Goal: Communication & Community: Answer question/provide support

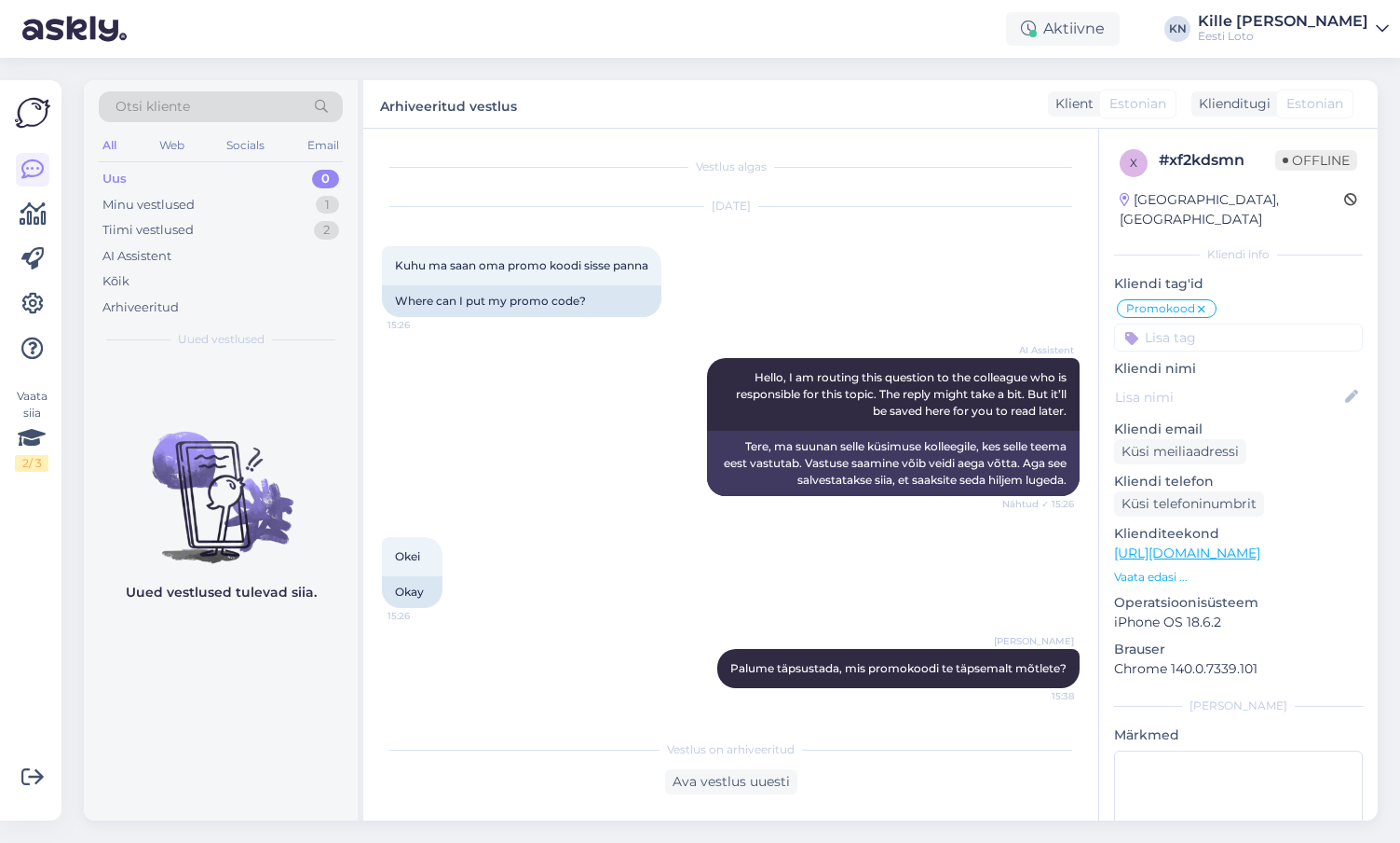
click at [239, 180] on div "Uus 0" at bounding box center [221, 178] width 244 height 26
click at [196, 271] on div "Kõik" at bounding box center [221, 281] width 244 height 26
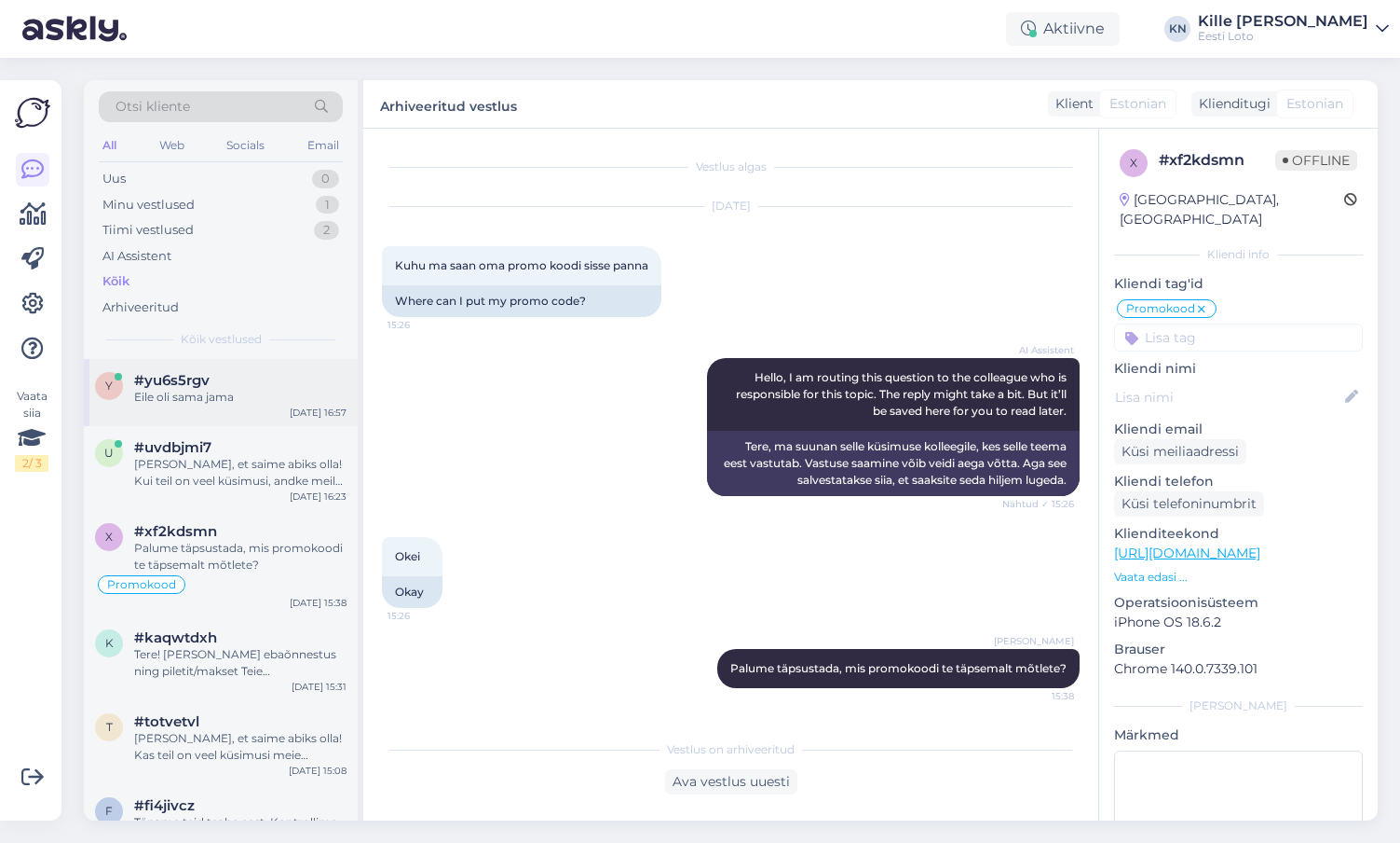
click at [175, 393] on div "Eile oli sama jama" at bounding box center [239, 397] width 212 height 16
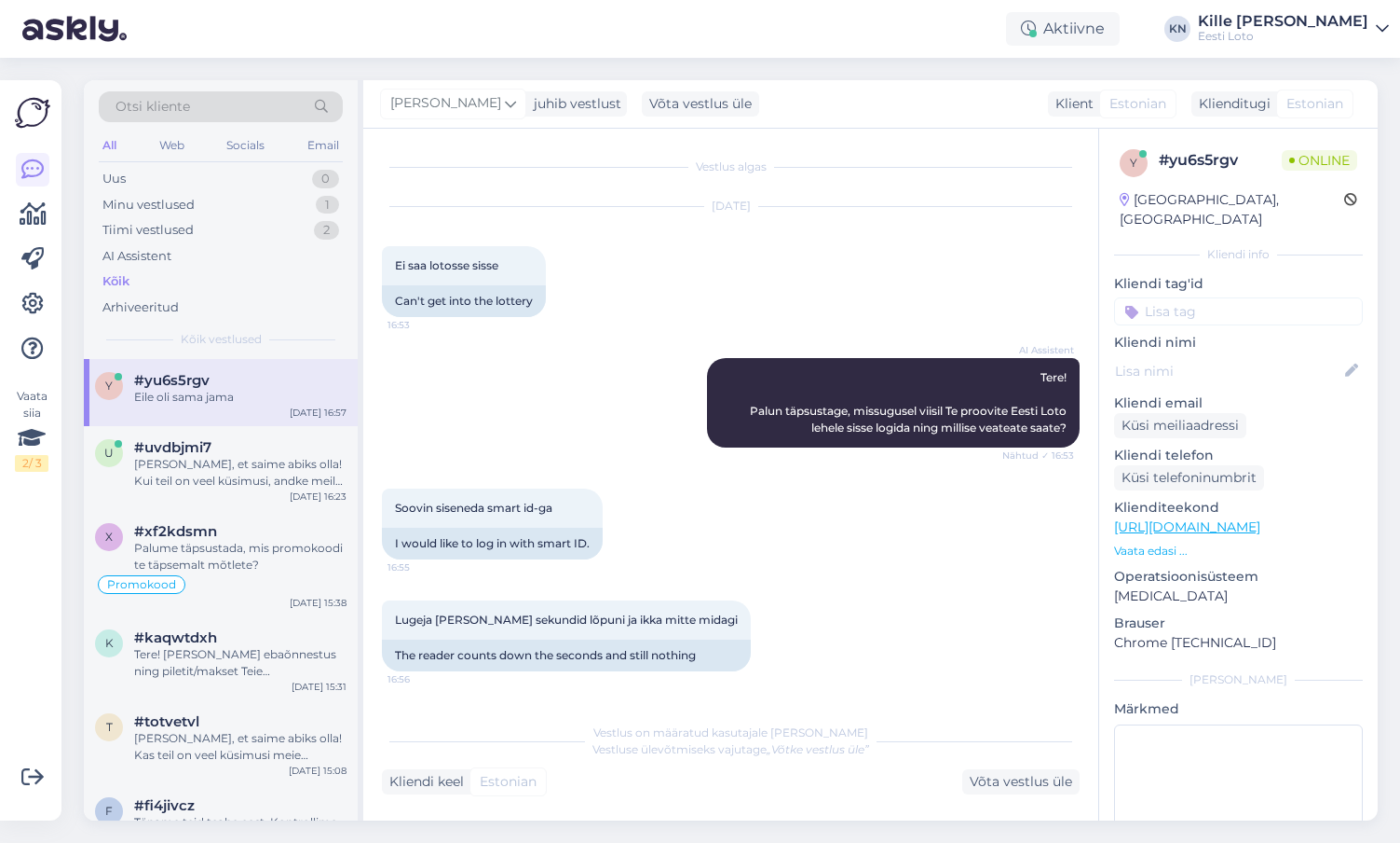
scroll to position [107, 0]
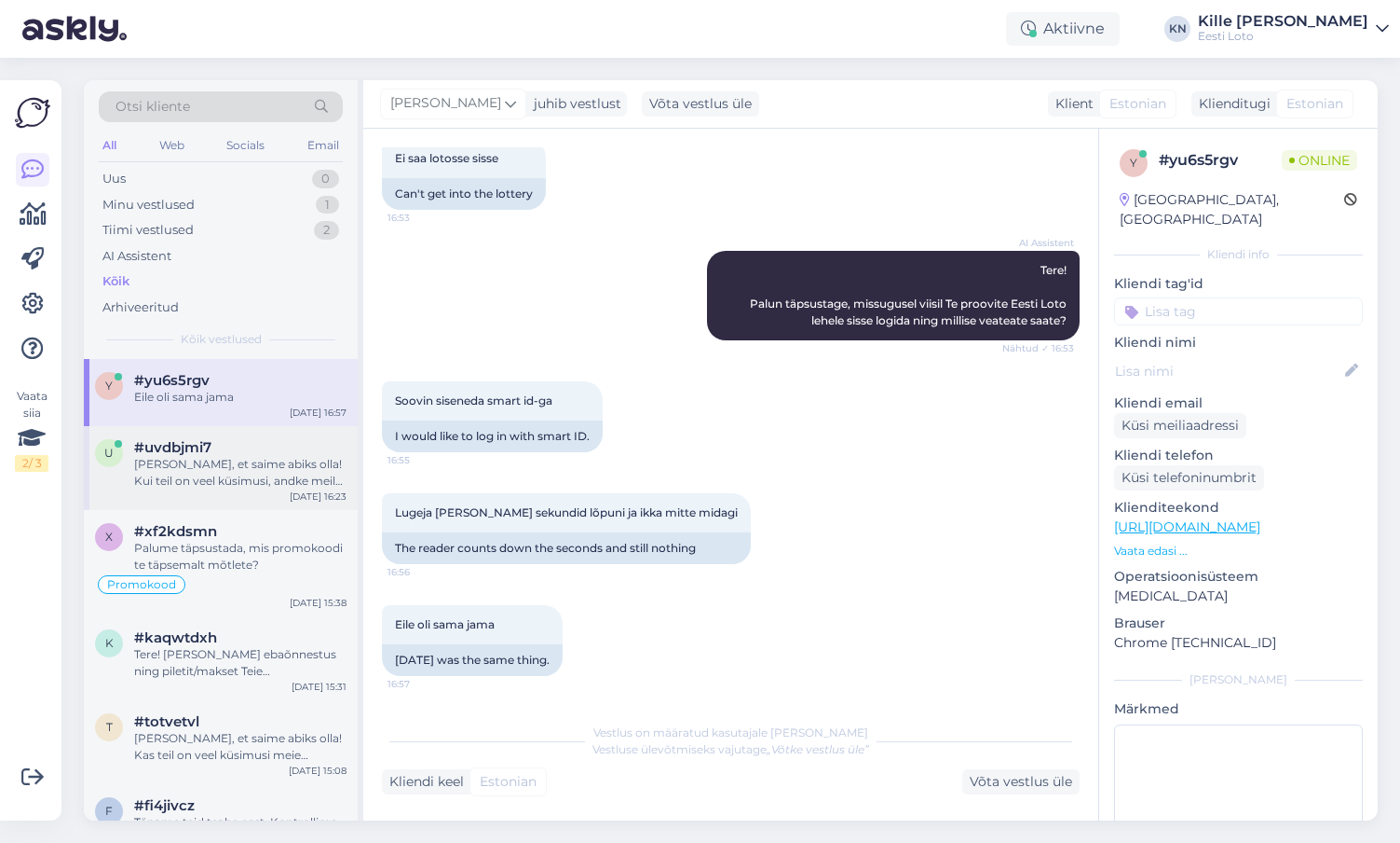
click at [276, 472] on div "[PERSON_NAME], et saime abiks olla! Kui teil on veel küsimusi, andke meile tead…" at bounding box center [239, 472] width 212 height 34
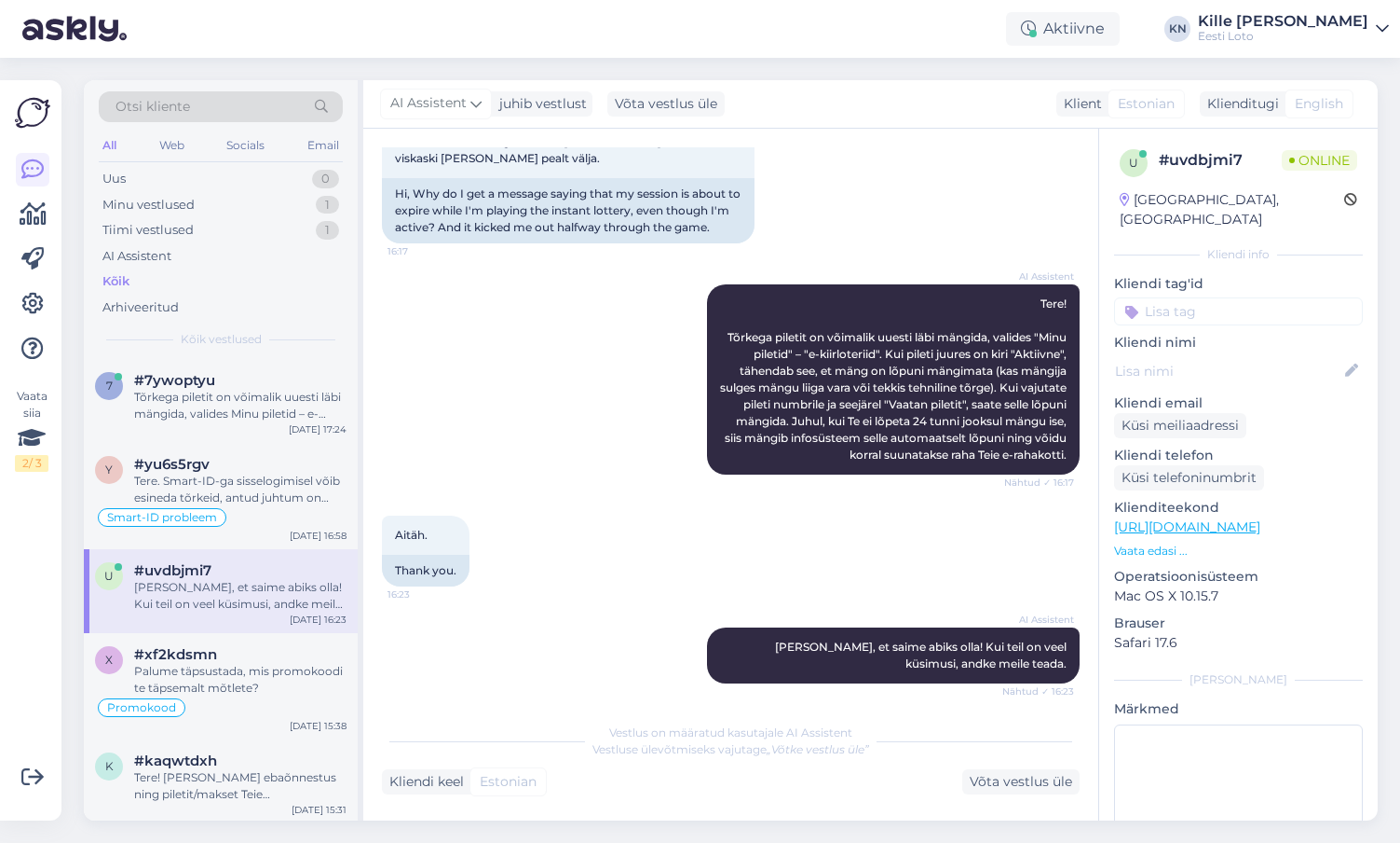
scroll to position [148, 0]
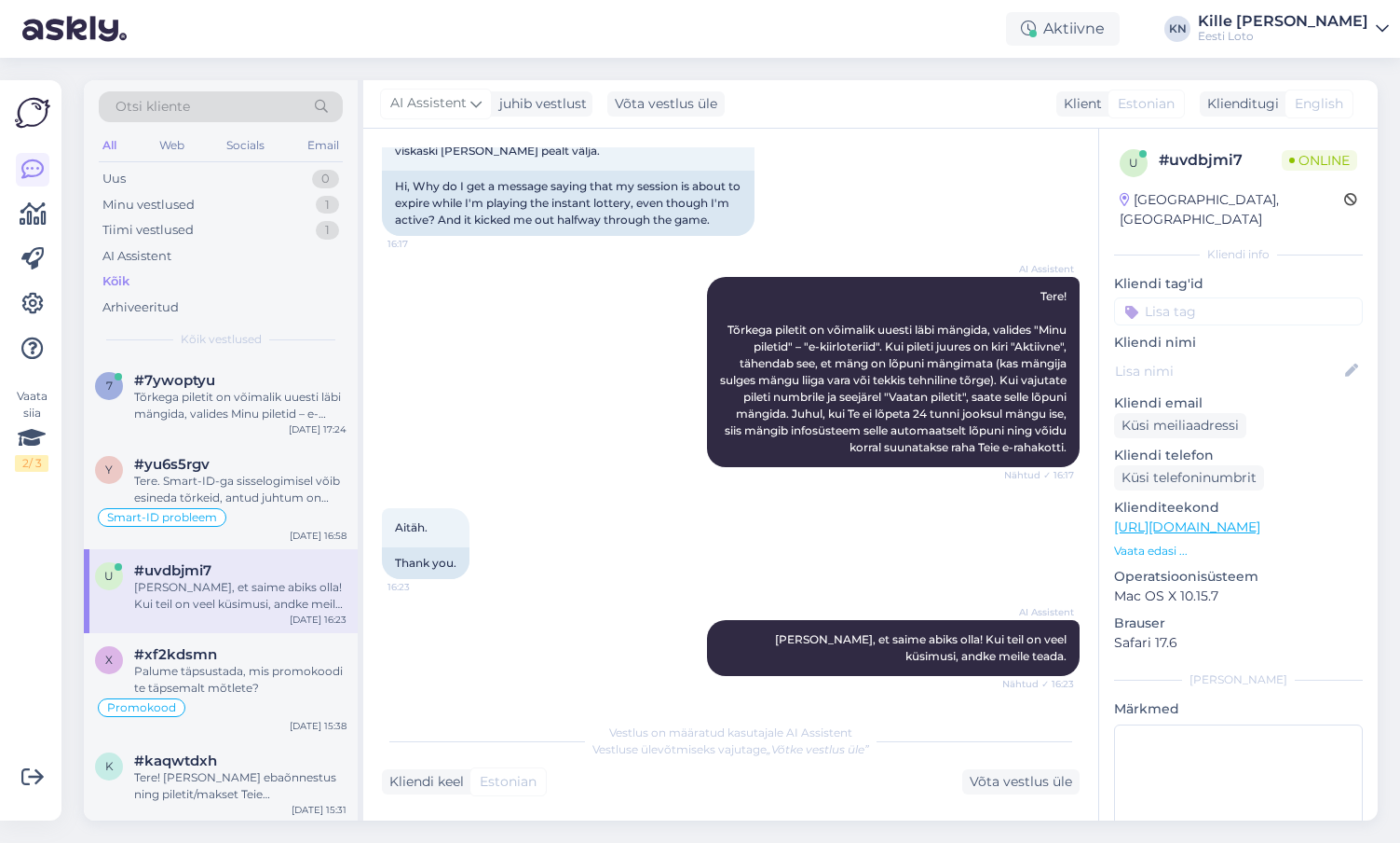
click at [194, 164] on div "Otsi kliente All Web Socials Email Uus 0 Minu vestlused 1 Tiimi vestlused 1 AI …" at bounding box center [220, 219] width 273 height 278
click at [194, 168] on div "Uus 0" at bounding box center [221, 178] width 244 height 26
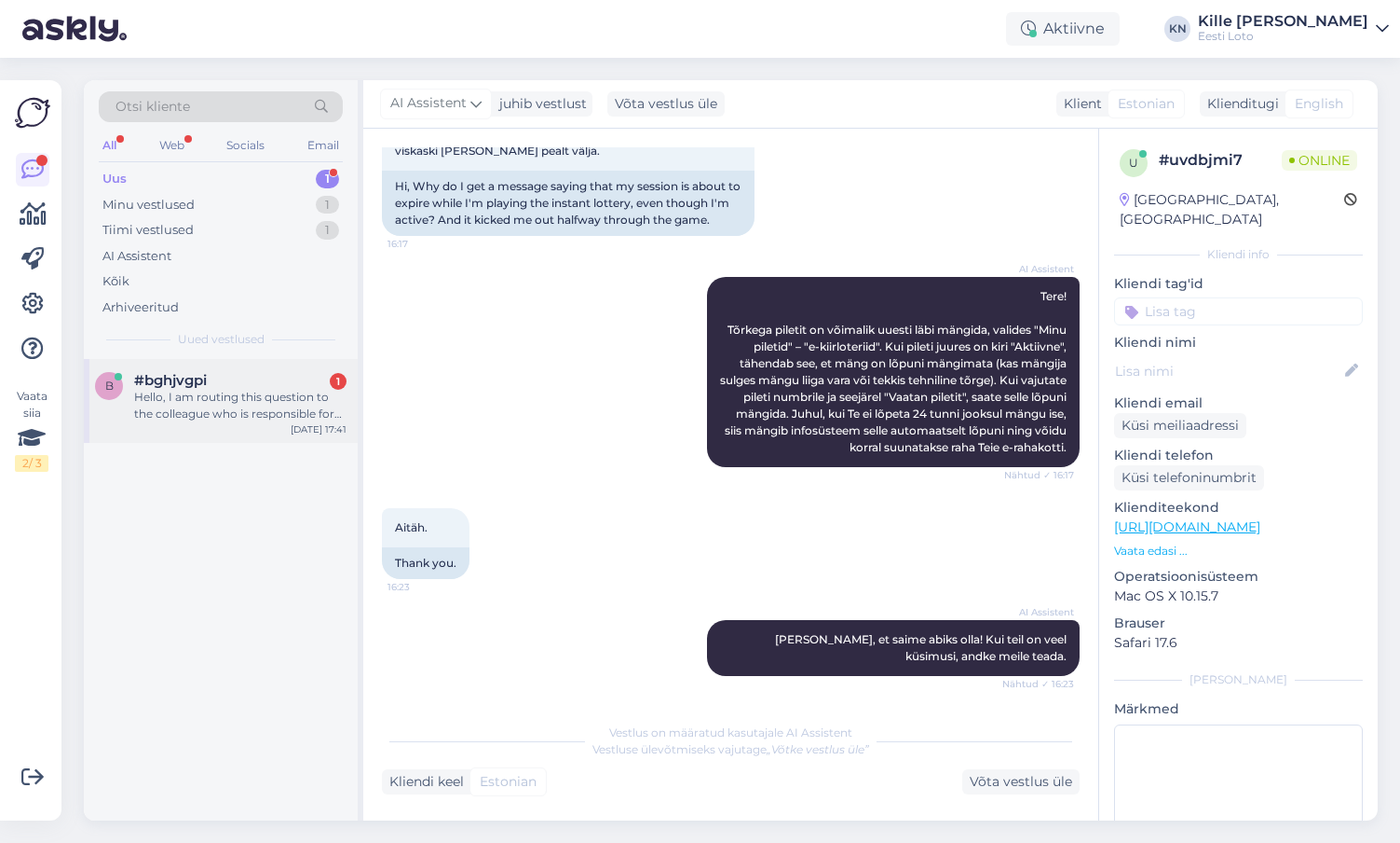
click at [220, 402] on div "Hello, I am routing this question to the colleague who is responsible for this …" at bounding box center [239, 405] width 212 height 34
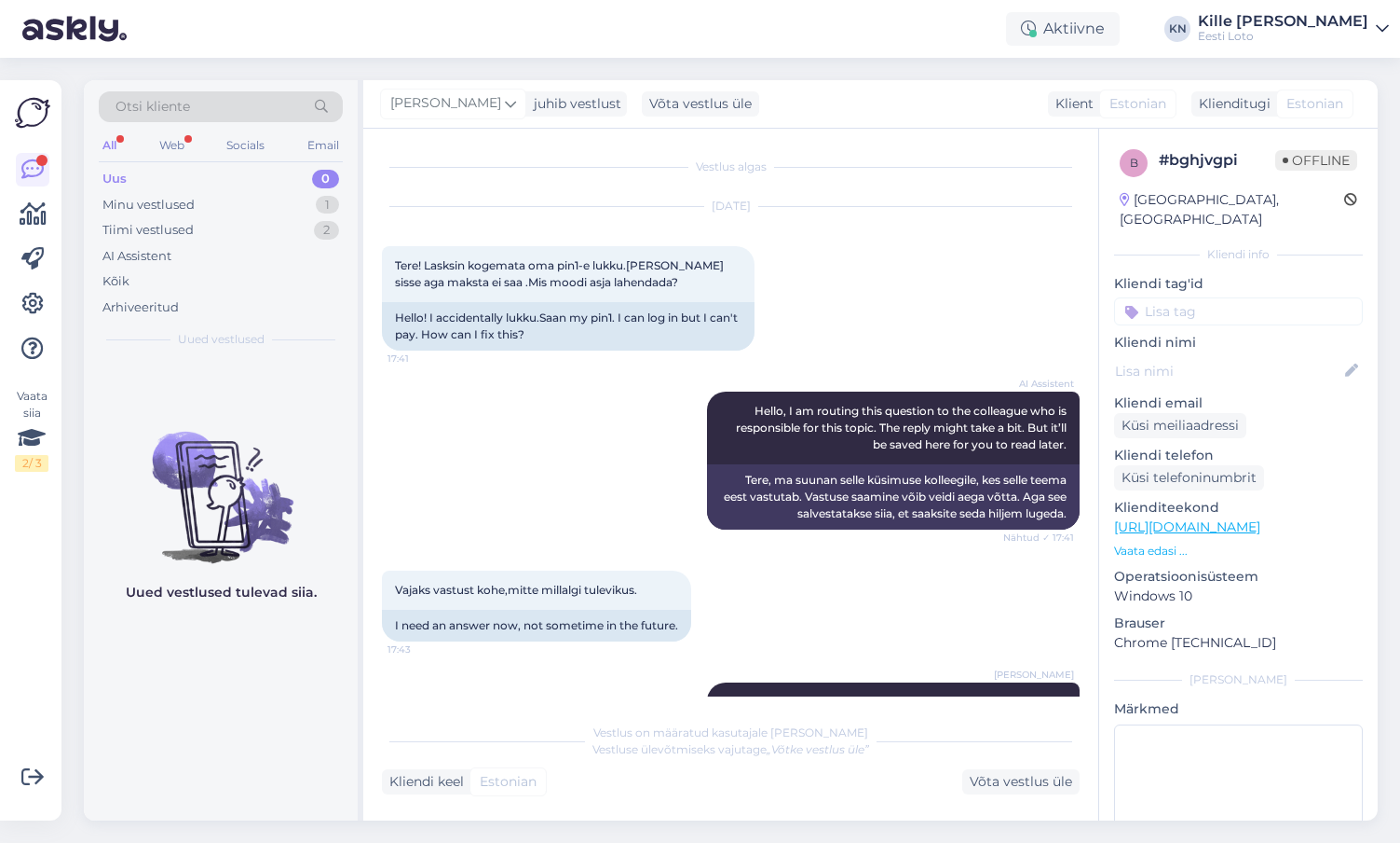
scroll to position [62, 0]
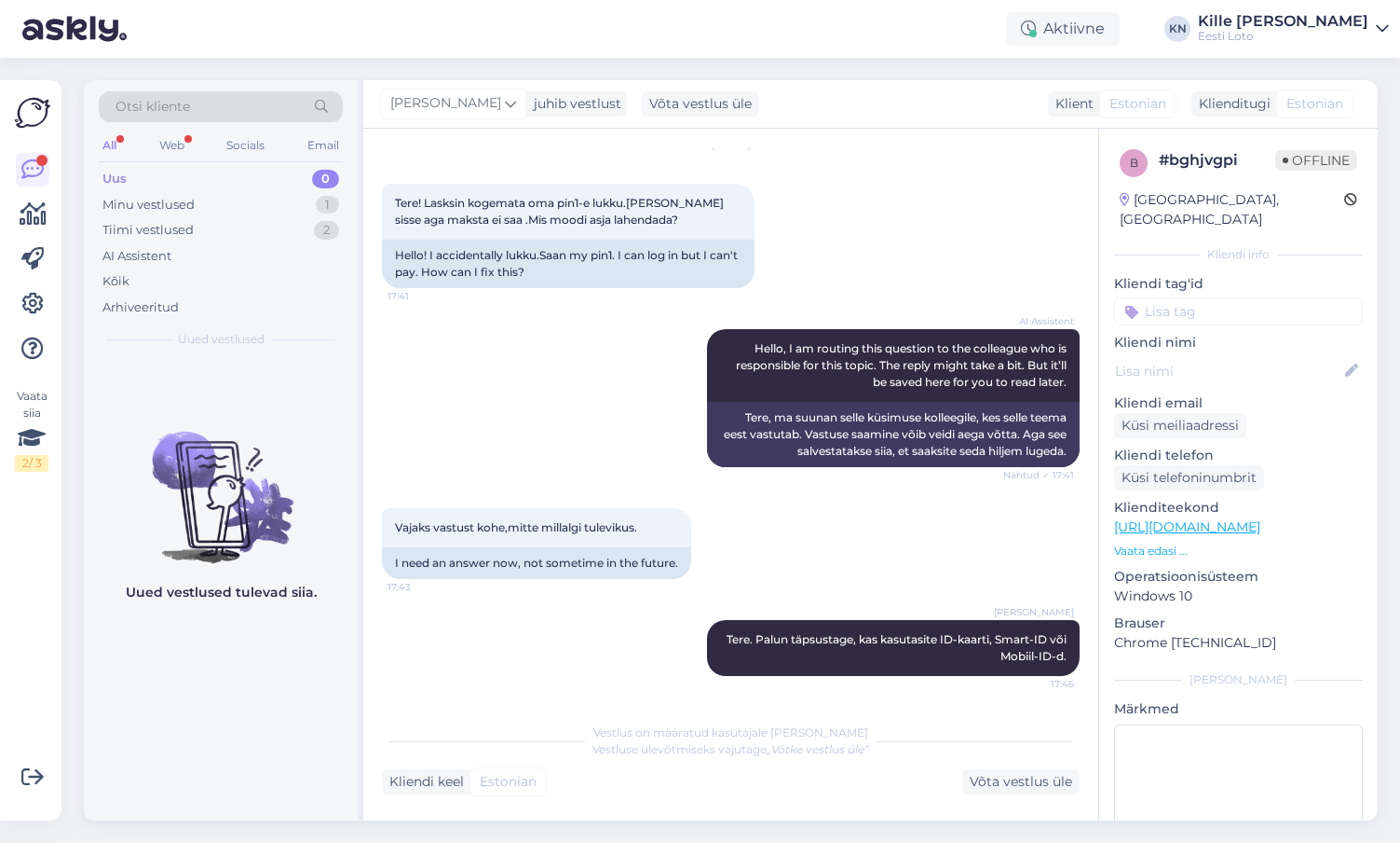
click at [239, 177] on div "Uus 0" at bounding box center [221, 178] width 244 height 26
click at [156, 283] on div "Kõik" at bounding box center [221, 281] width 244 height 26
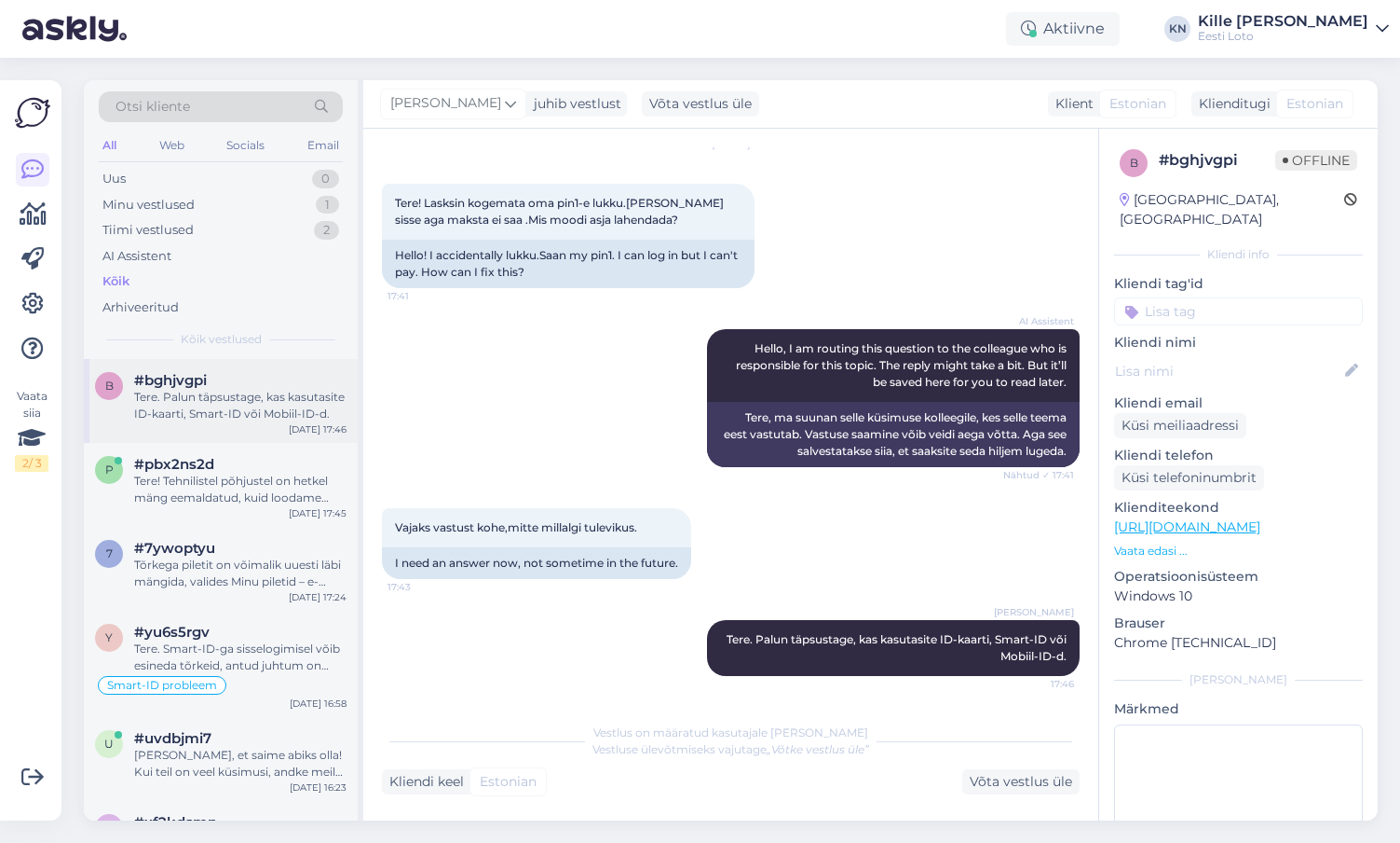
click at [239, 413] on div "Tere. Palun täpsustage, kas kasutasite ID-kaarti, Smart-ID või Mobiil-ID-d." at bounding box center [239, 405] width 212 height 34
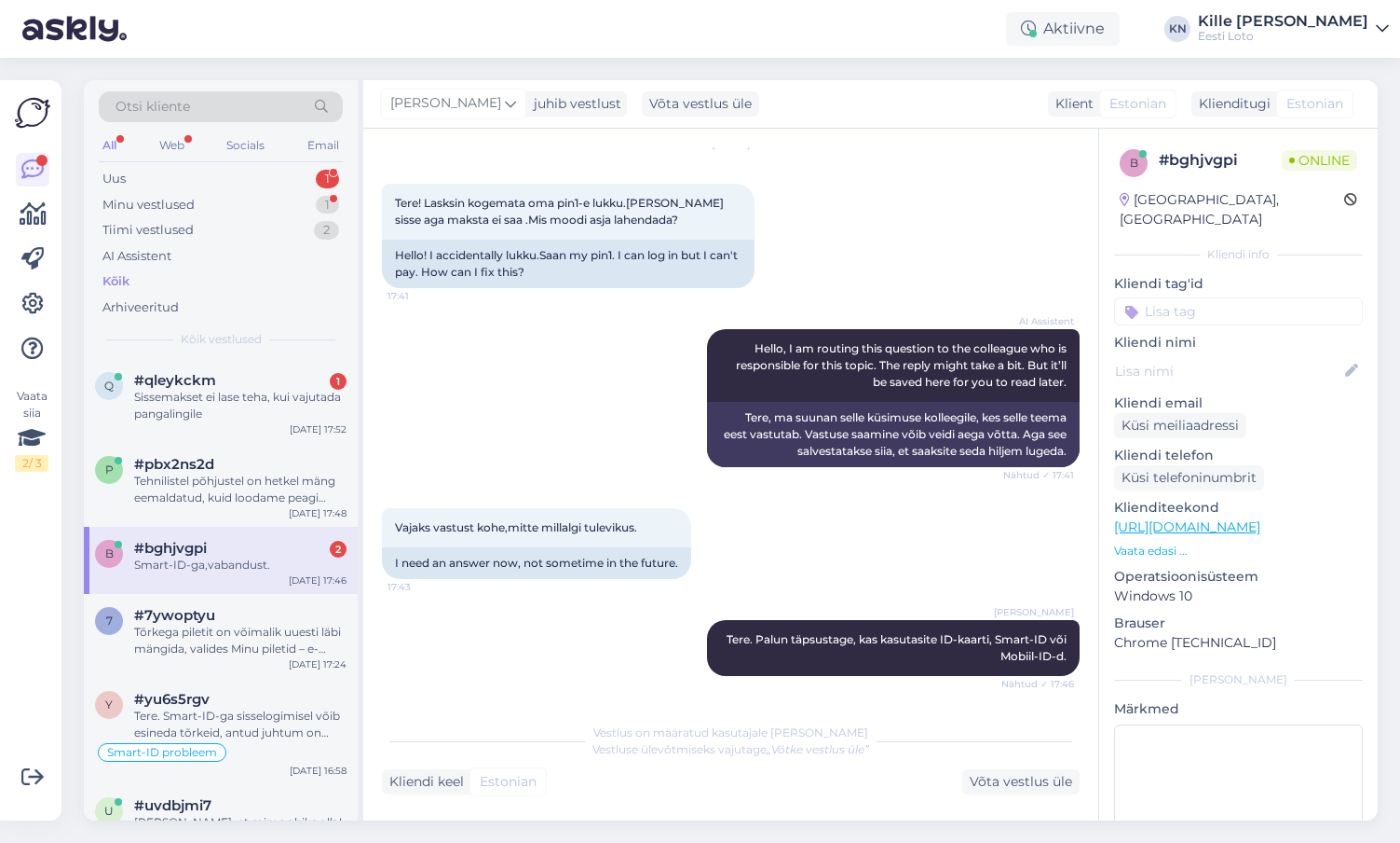
scroll to position [223, 0]
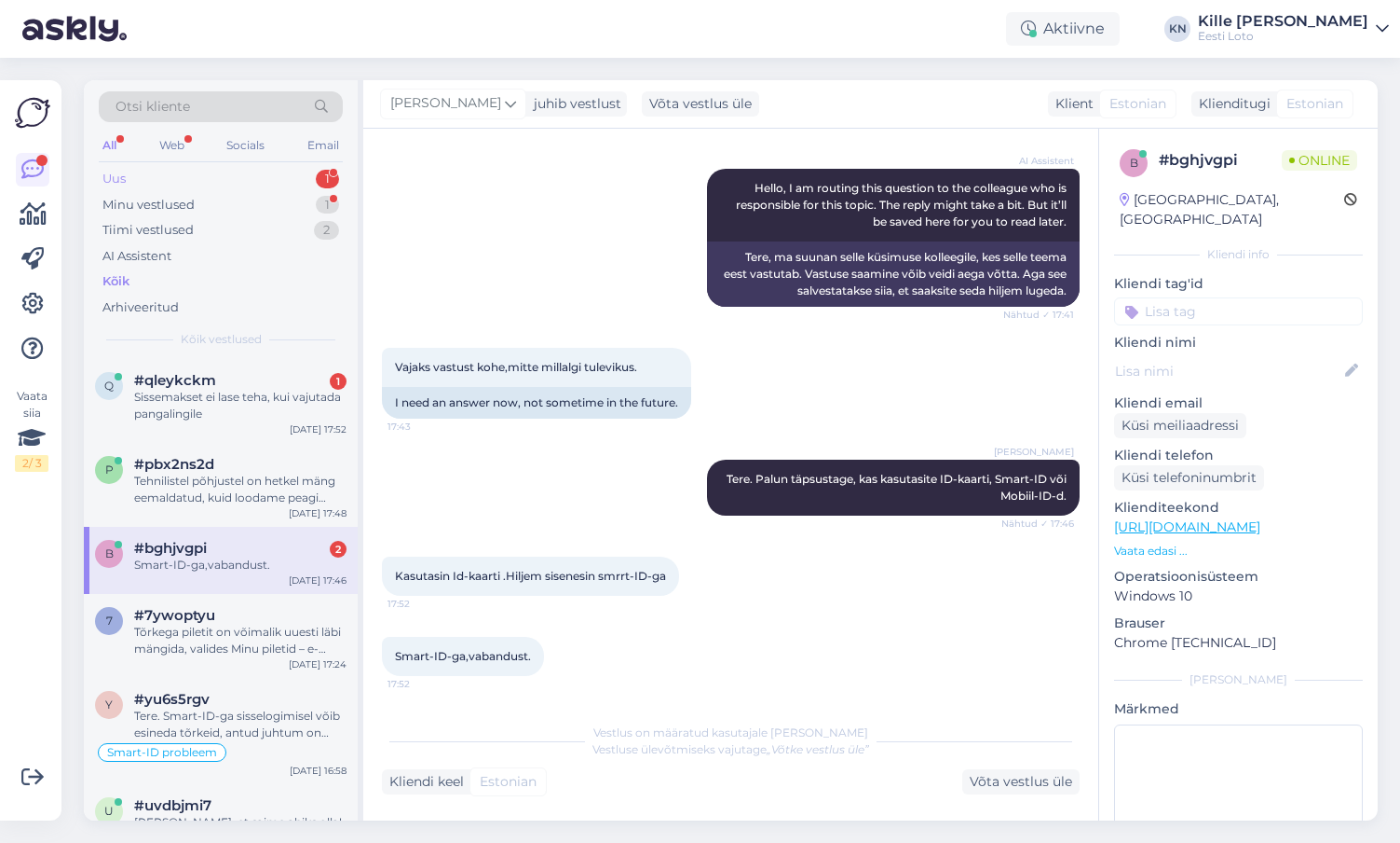
click at [228, 176] on div "Uus 1" at bounding box center [221, 178] width 244 height 26
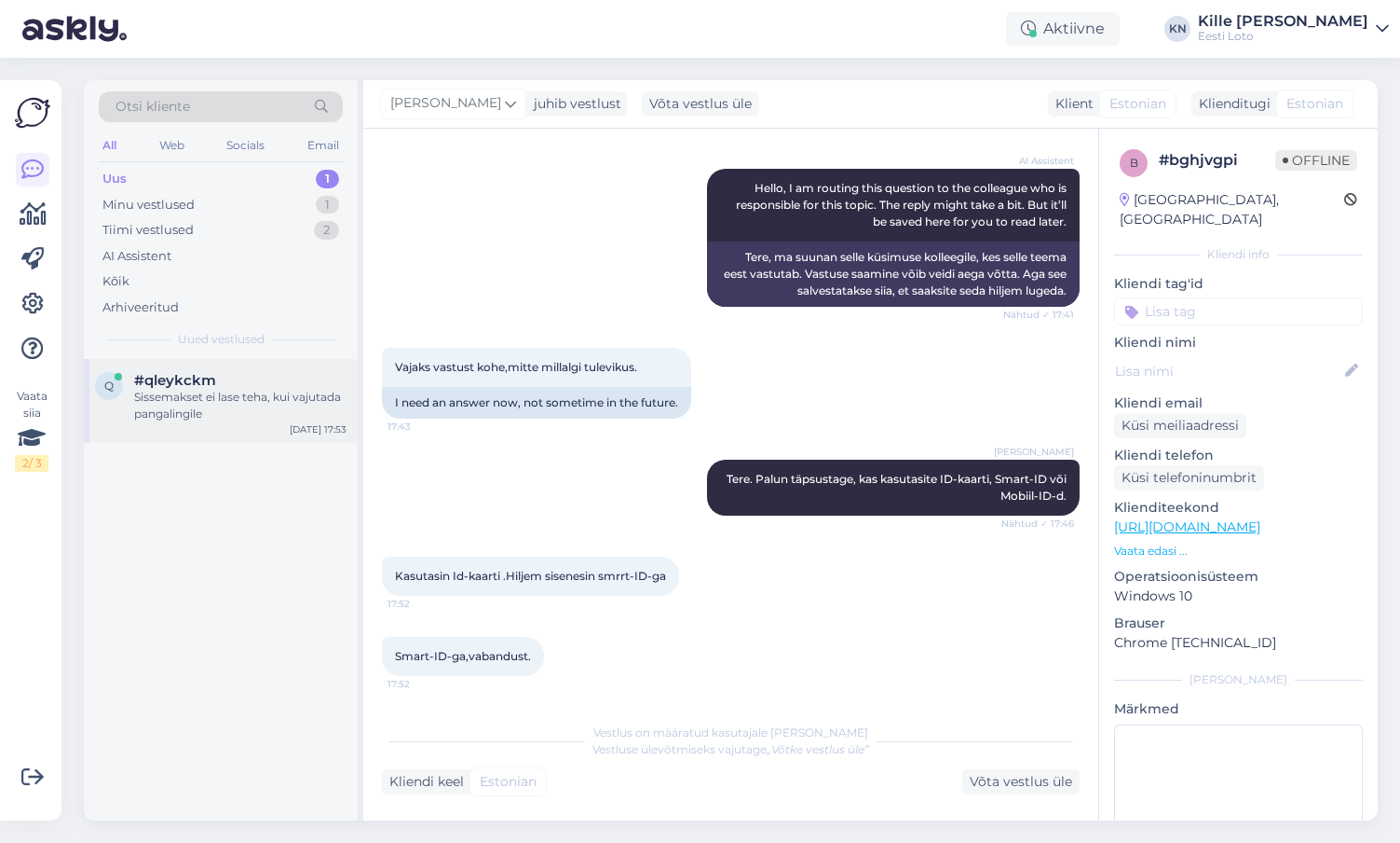
click at [186, 399] on div "Sissemakset ei lase teha, kui vajutada pangalingile" at bounding box center [239, 405] width 212 height 34
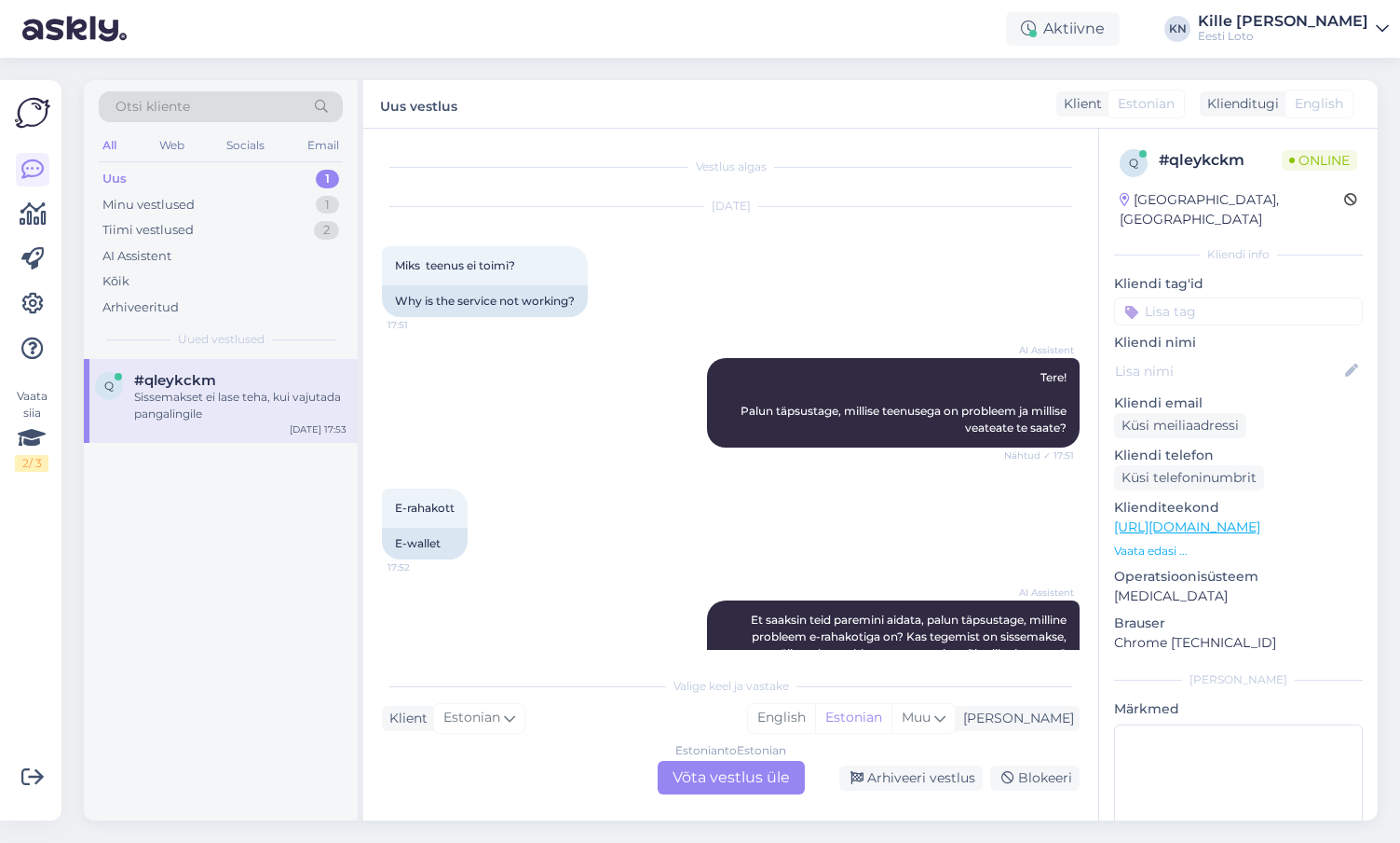
scroll to position [155, 0]
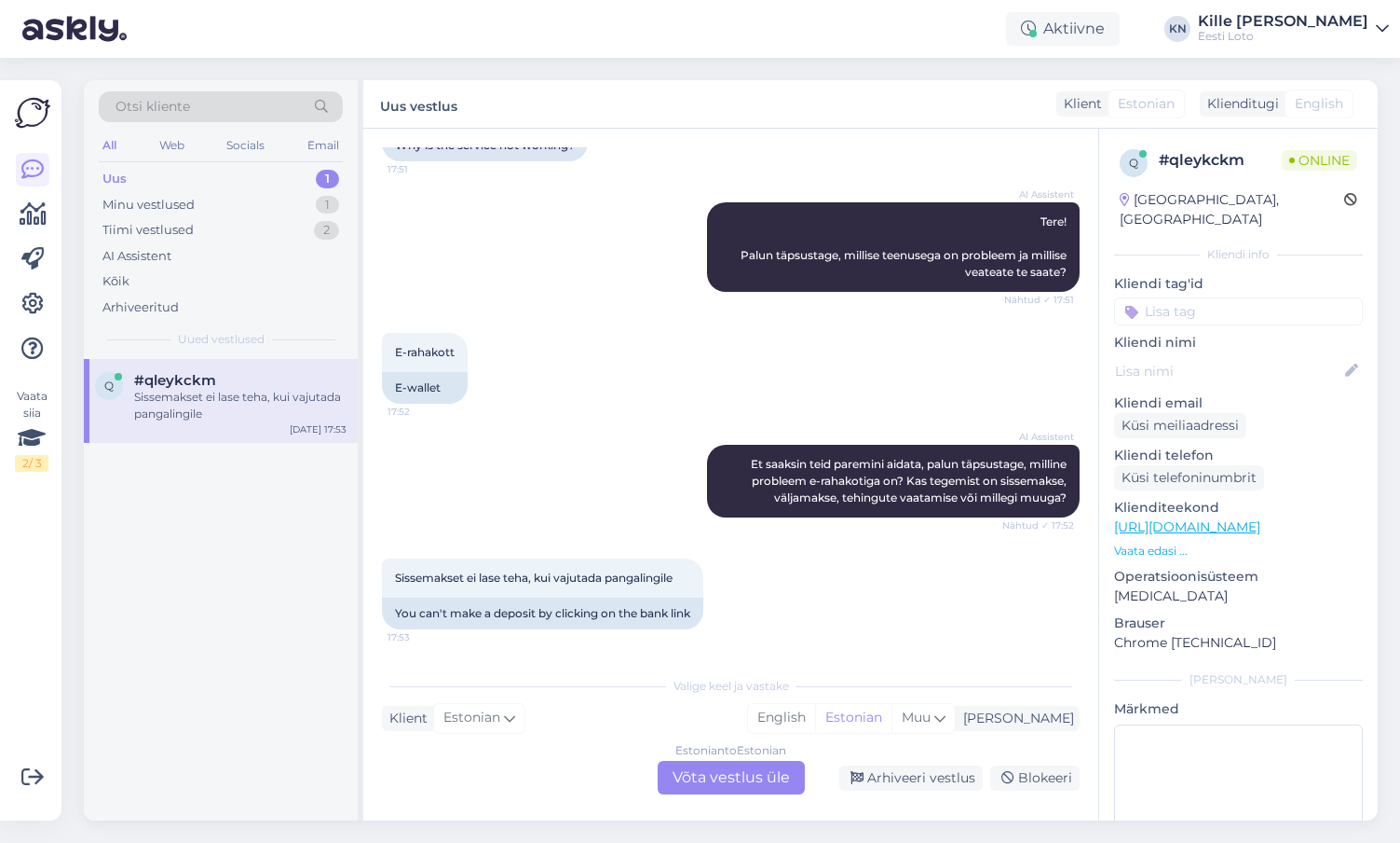
click at [755, 773] on div "Estonian to Estonian Võta vestlus üle" at bounding box center [731, 777] width 147 height 34
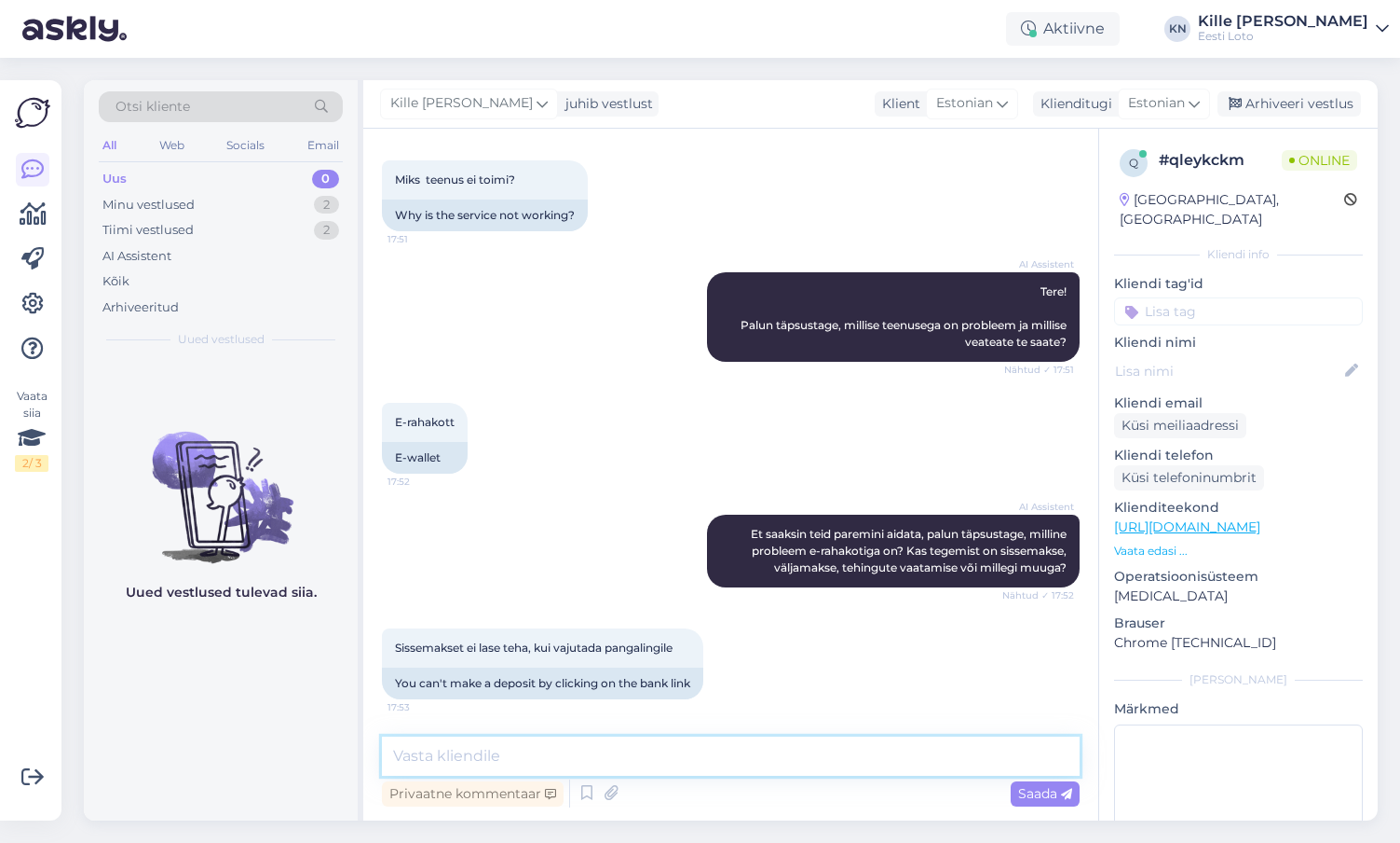
click at [717, 754] on textarea at bounding box center [731, 756] width 698 height 39
click at [708, 764] on textarea at bounding box center [731, 756] width 698 height 39
click at [808, 763] on textarea "Kas saate ka mingisuguse veateate?" at bounding box center [731, 756] width 698 height 39
type textarea "Kas saate ka mingisuguse veateate?"
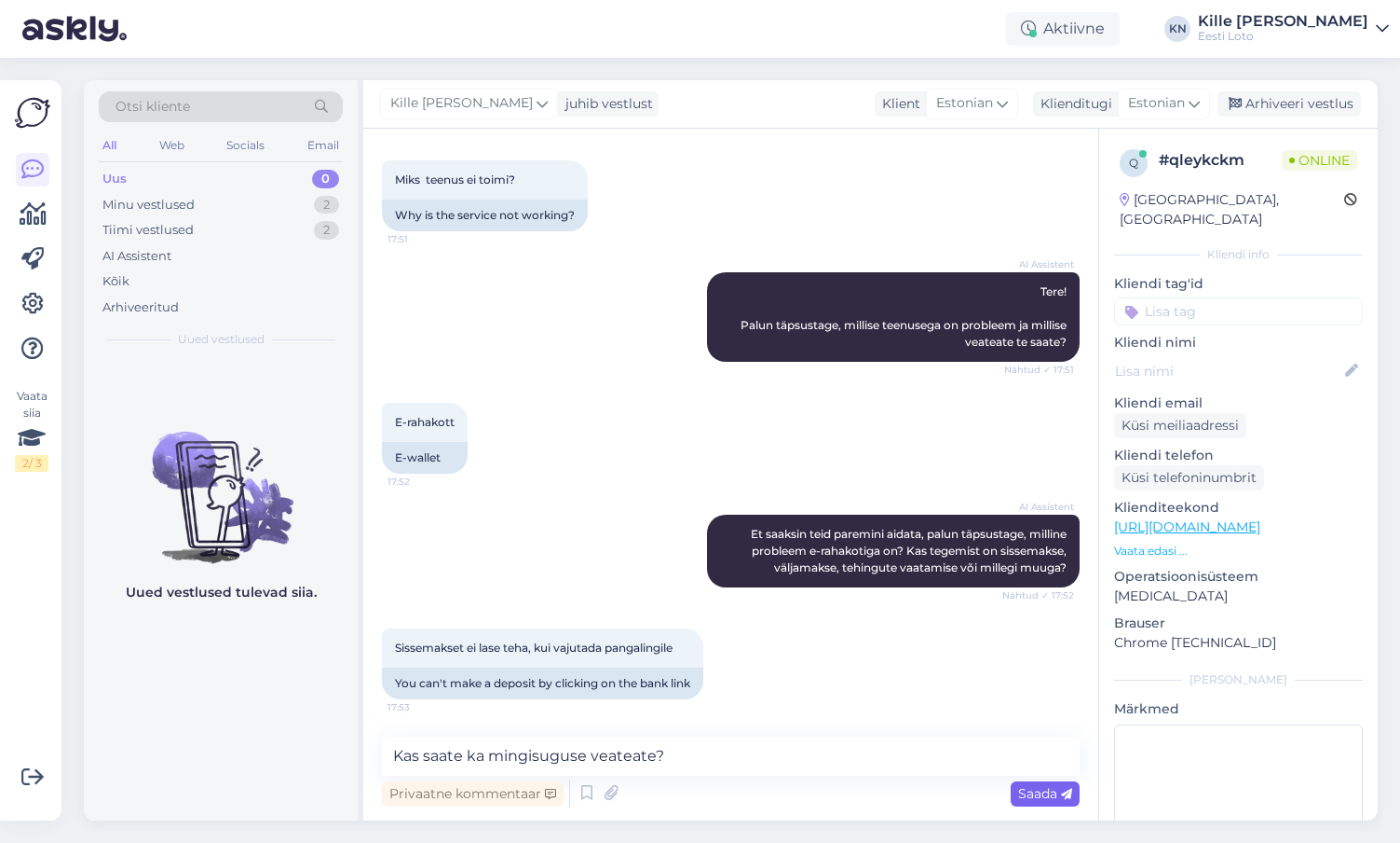
click at [1056, 792] on span "Saada" at bounding box center [1045, 793] width 54 height 16
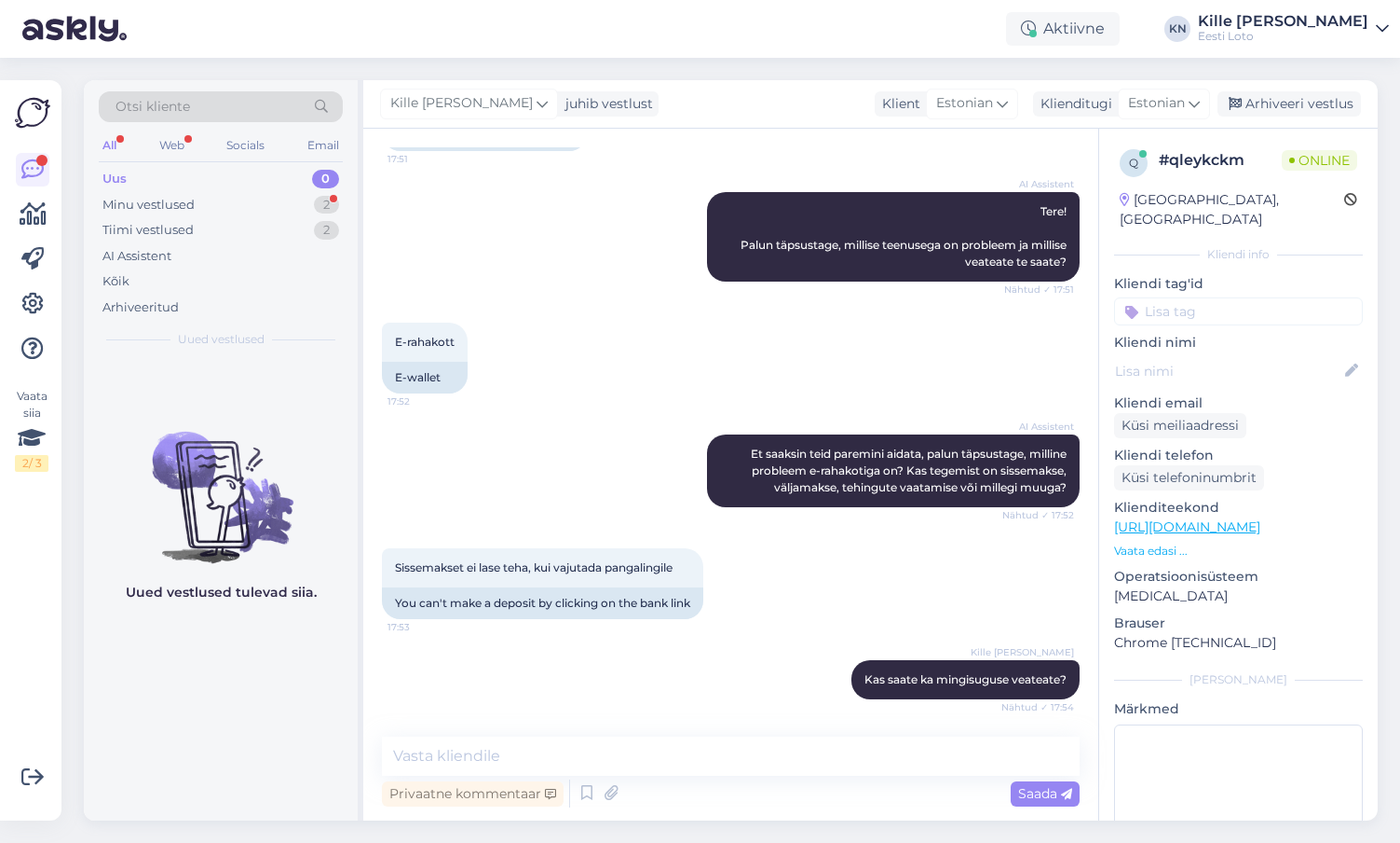
scroll to position [246, 0]
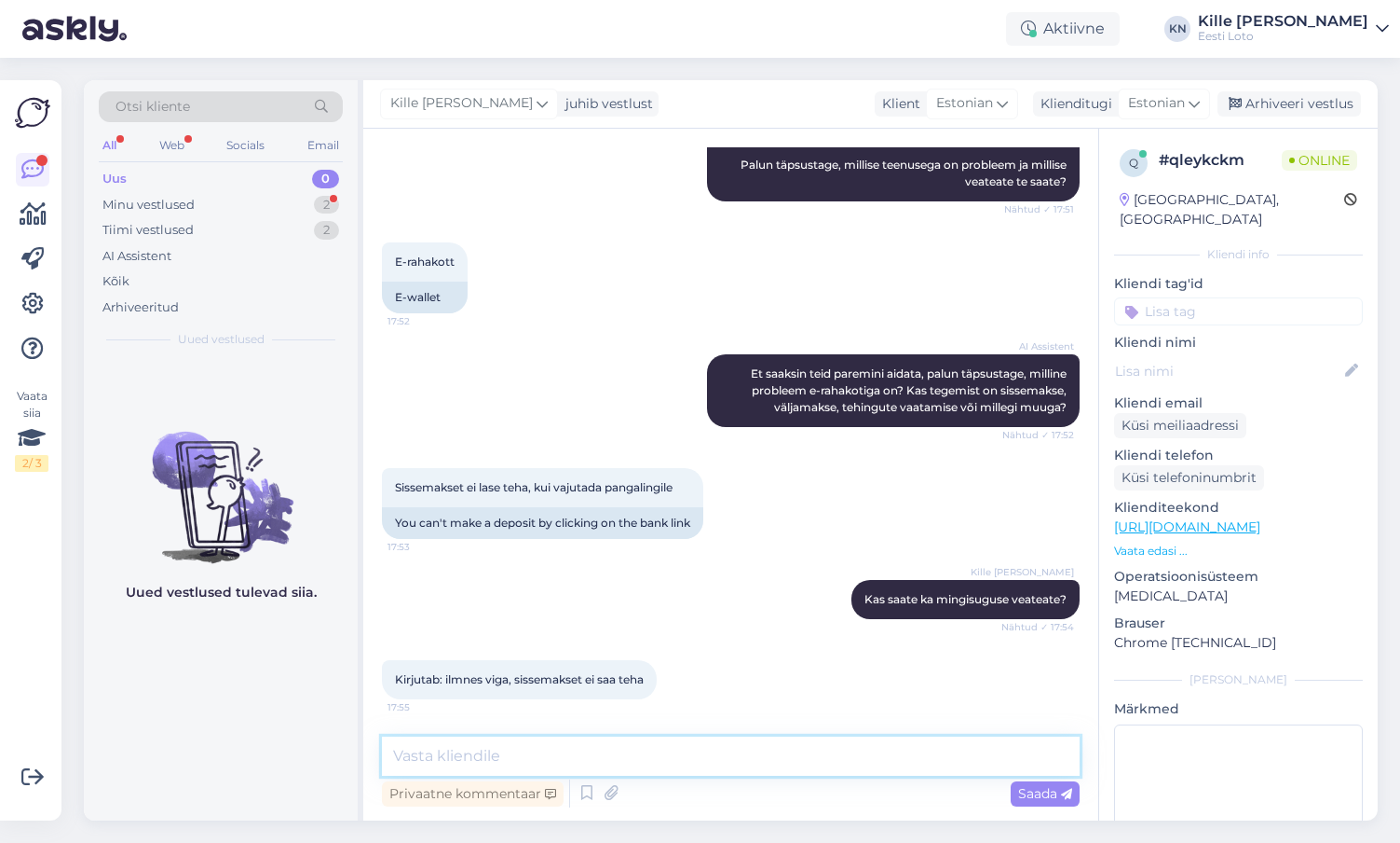
click at [674, 772] on textarea at bounding box center [731, 756] width 698 height 39
click at [649, 766] on textarea at bounding box center [731, 756] width 698 height 39
type textarea "Täpsemaks kontrollimiseks teatage [PERSON_NAME] isikukood."
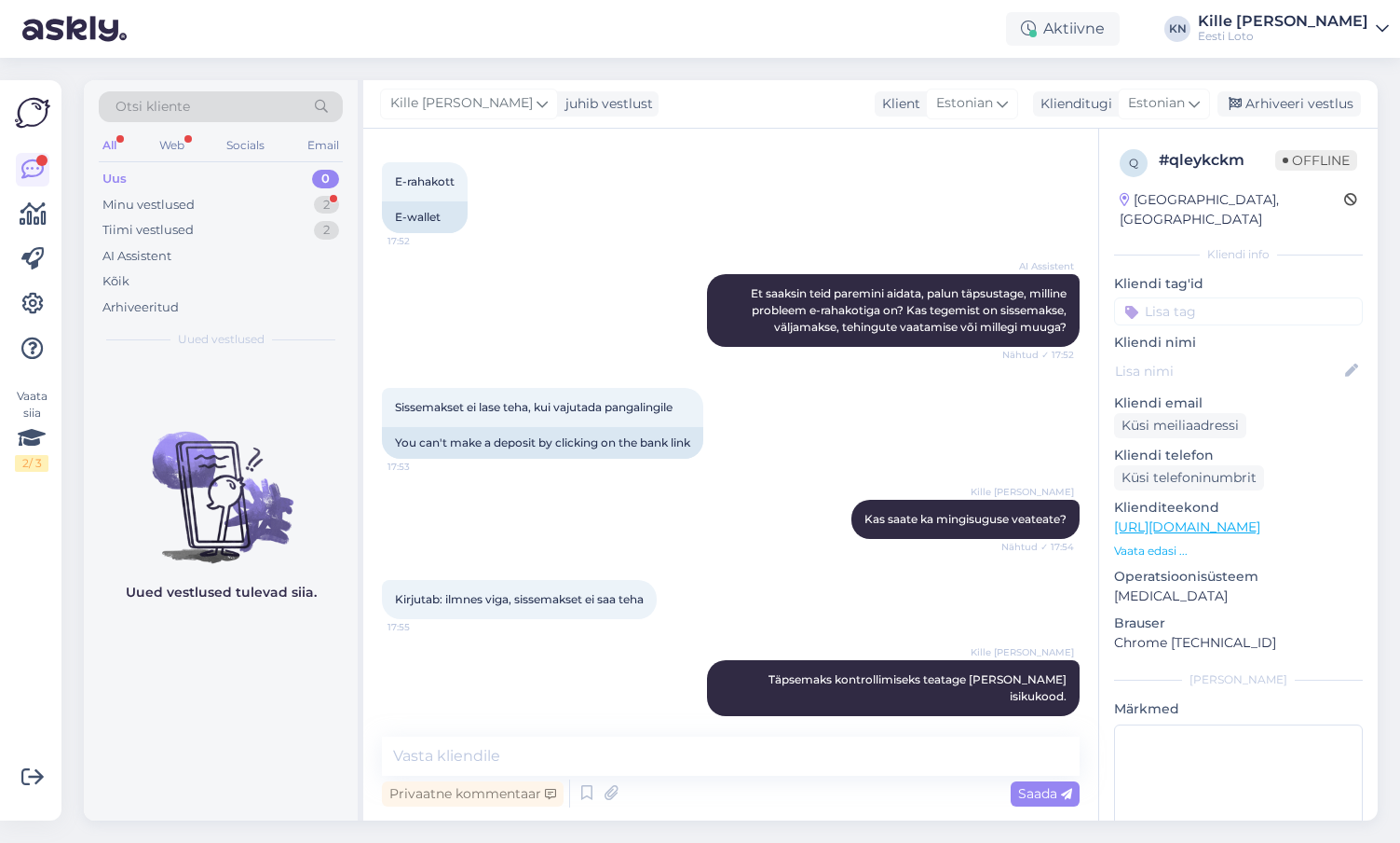
scroll to position [406, 0]
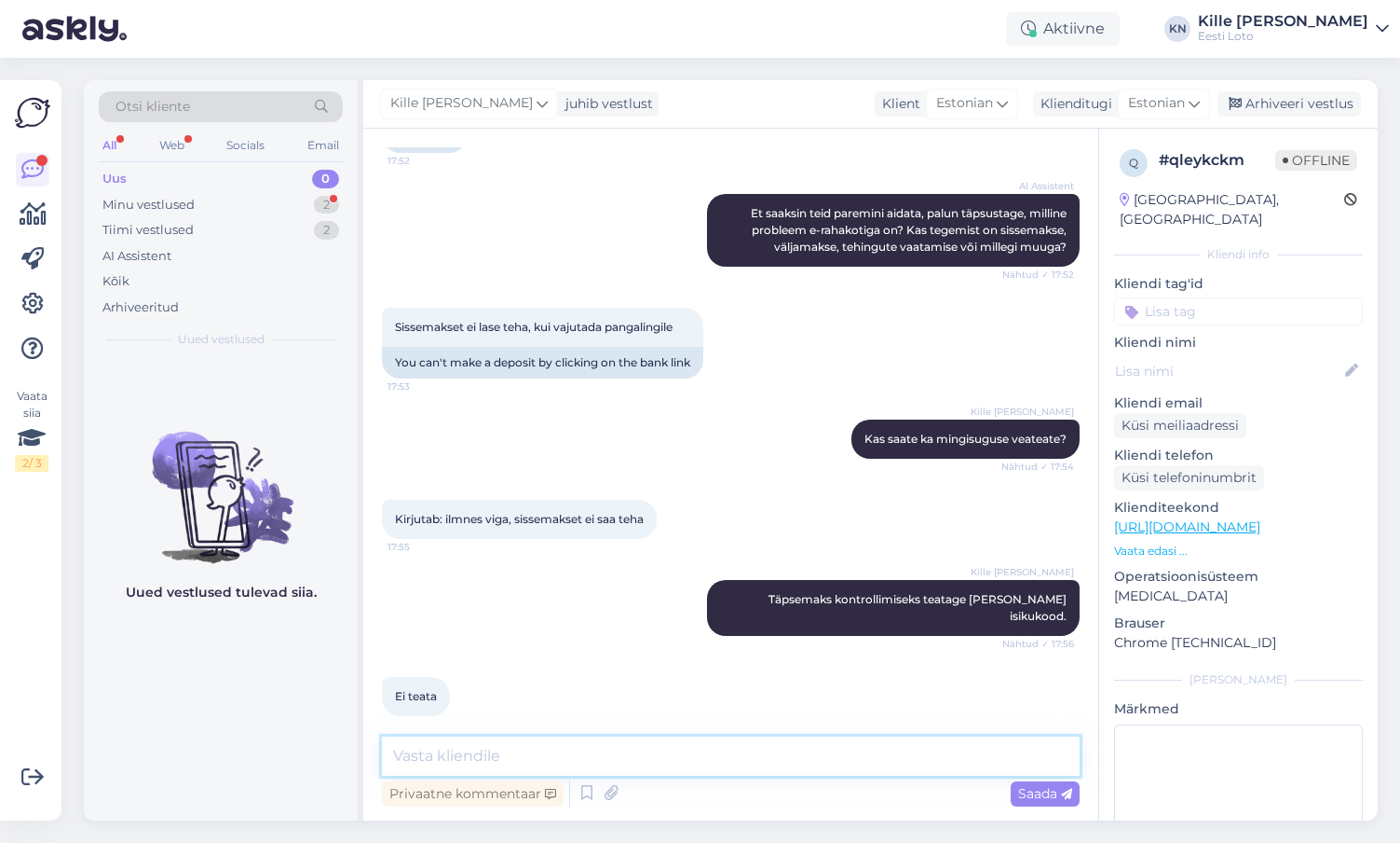
click at [559, 743] on textarea at bounding box center [731, 756] width 698 height 39
click at [561, 763] on textarea at bounding box center [731, 756] width 698 height 39
click at [458, 756] on textarea "Võite ka edastada e-posti aadressi, millega Teie mängukonto seotud on." at bounding box center [731, 756] width 698 height 39
click at [497, 753] on textarea "Võite edastada e-posti aadressi, millega Teie mängukonto seotud on." at bounding box center [731, 756] width 698 height 39
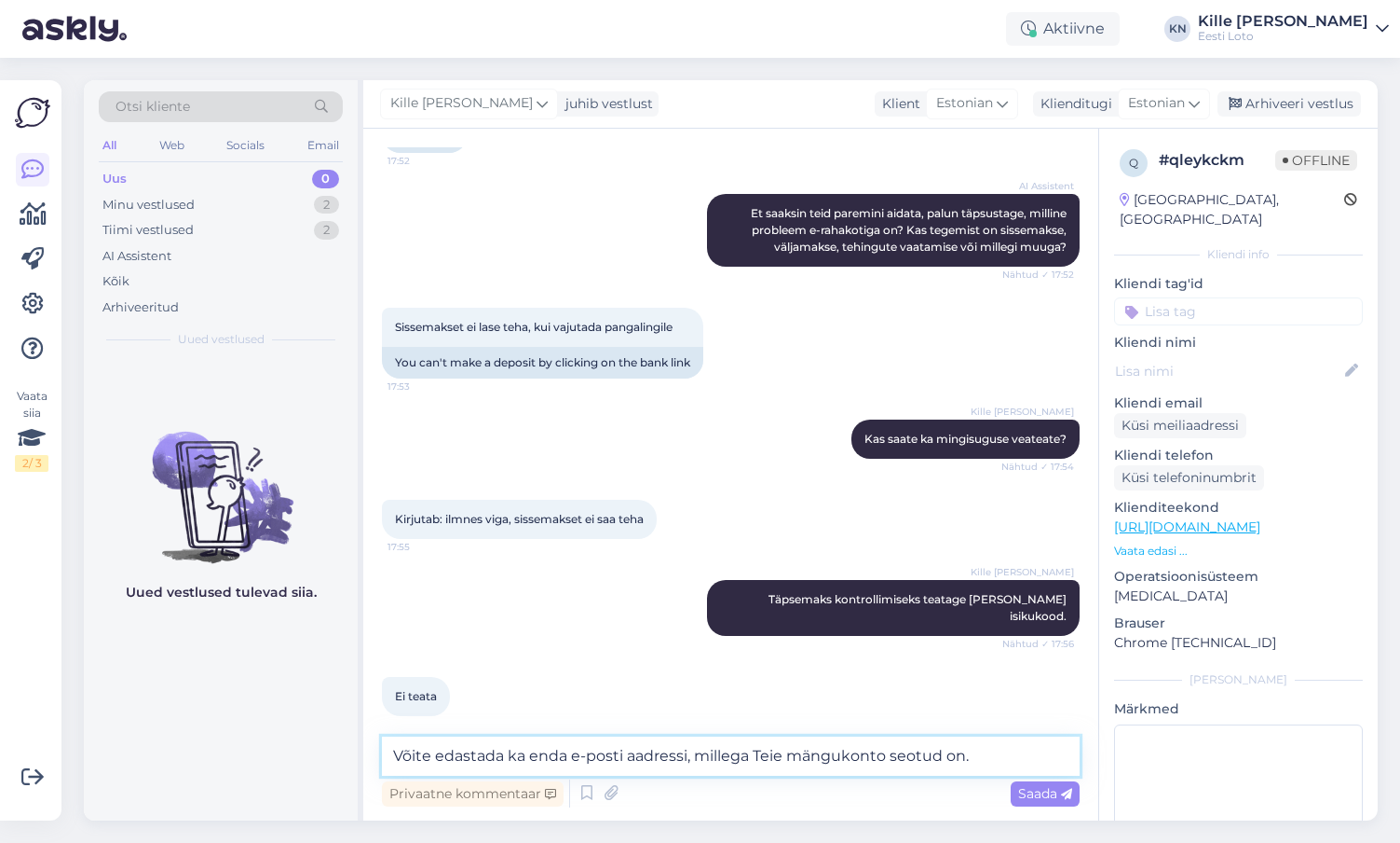
click at [488, 759] on textarea "Võite edastada ka enda e-posti aadressi, millega Teie mängukonto seotud on." at bounding box center [731, 756] width 698 height 39
type textarea "Võite edastada ka enda e-posti aadressi, millega Teie mängukonto seotud on."
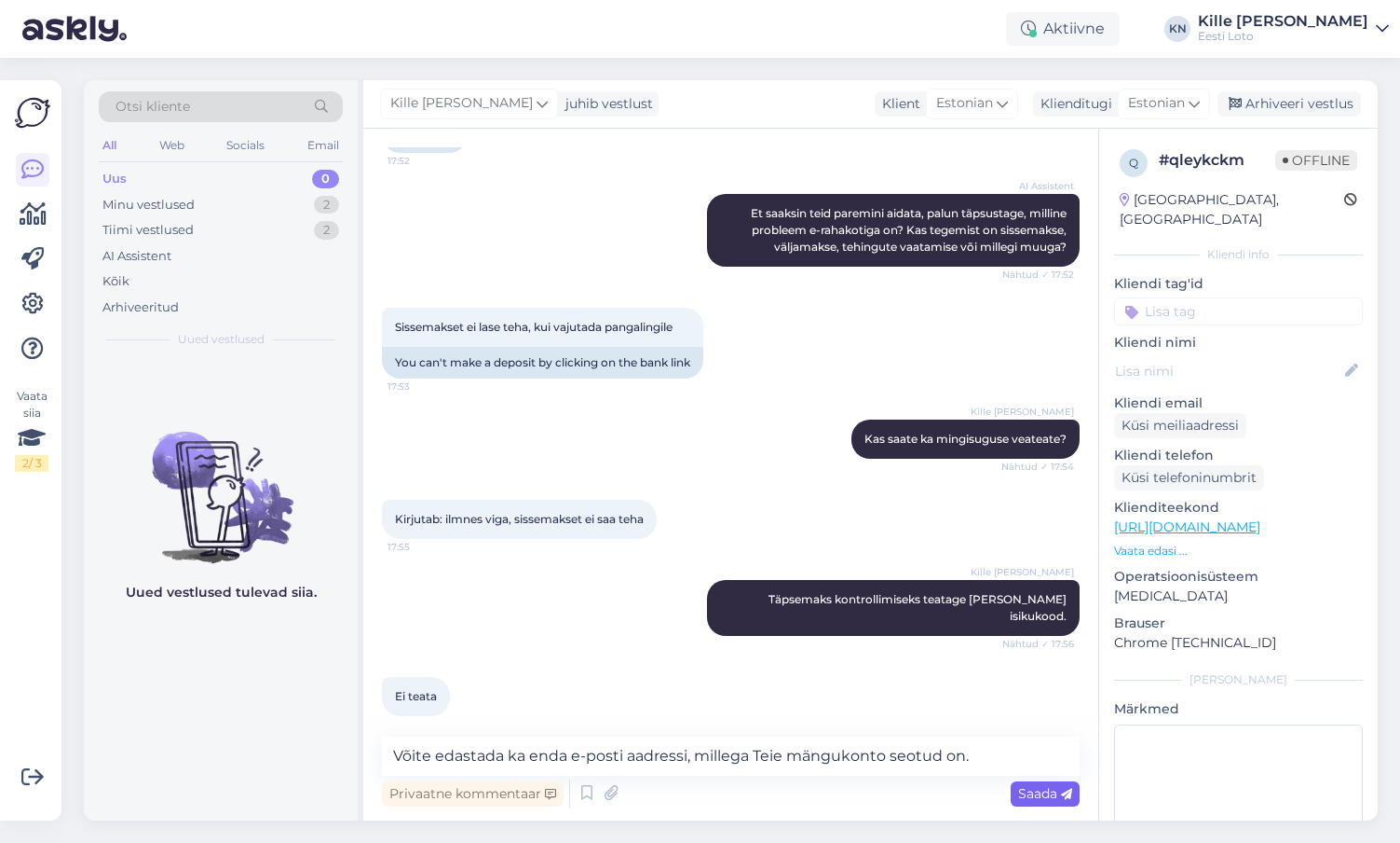
click at [1038, 792] on span "Saada" at bounding box center [1045, 793] width 54 height 16
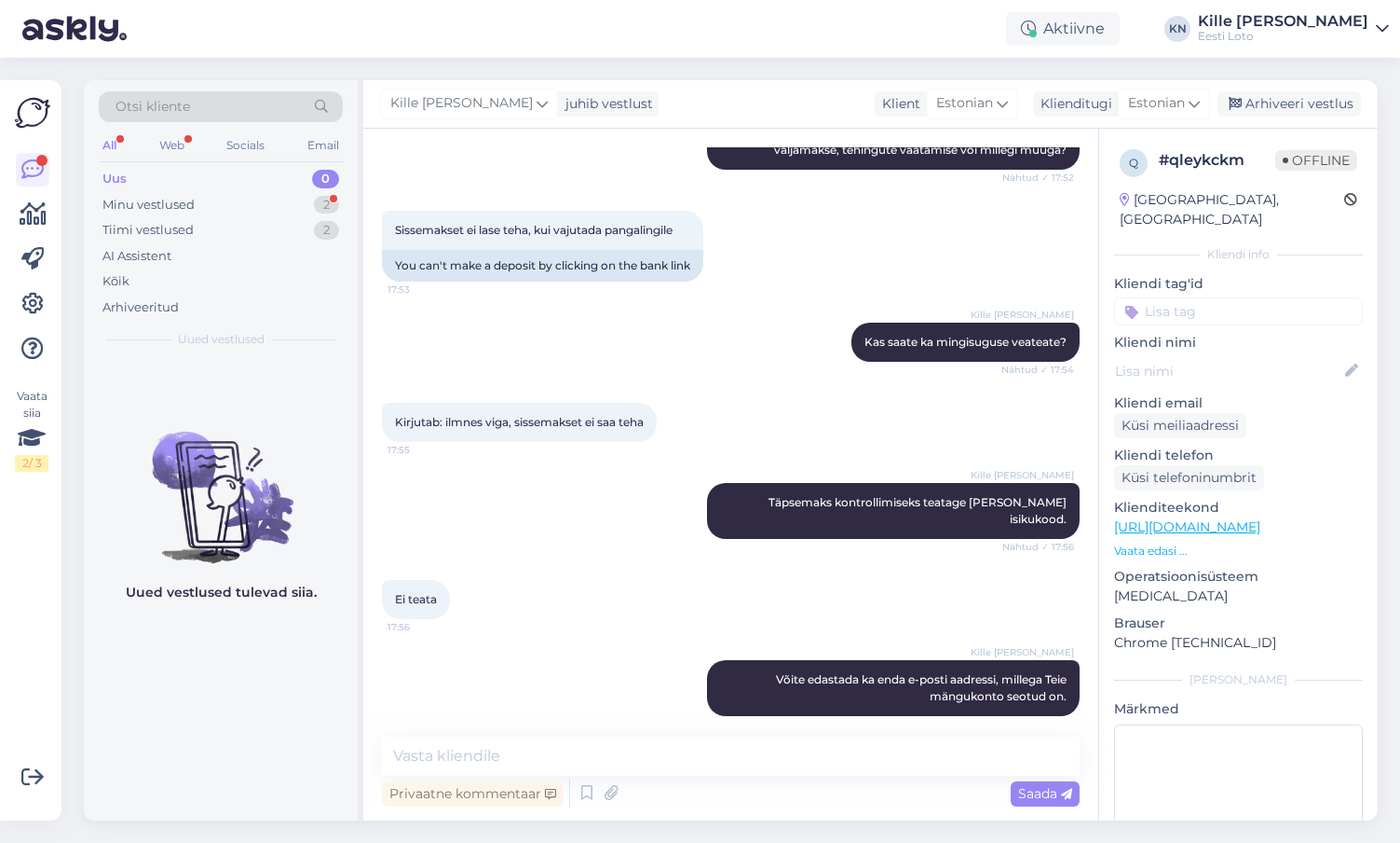
scroll to position [583, 0]
